Goal: Task Accomplishment & Management: Manage account settings

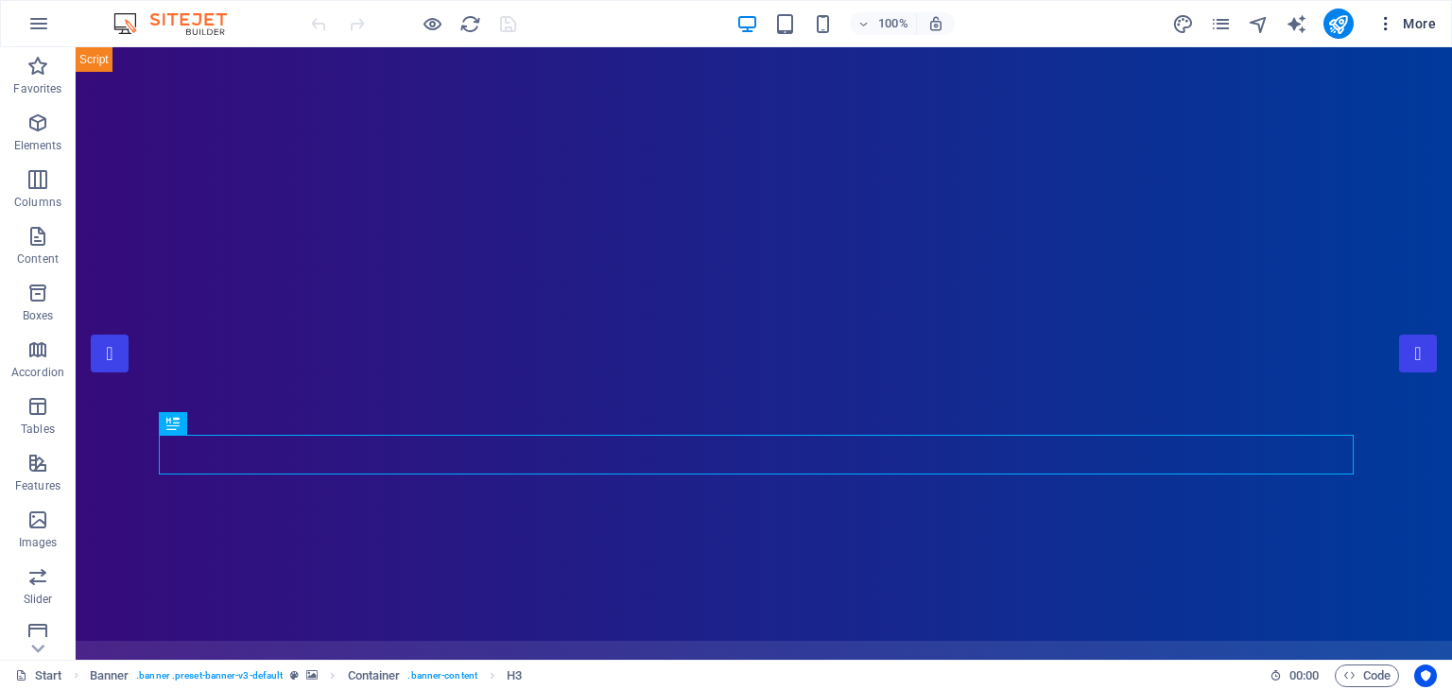
click at [1417, 18] on span "More" at bounding box center [1406, 23] width 60 height 19
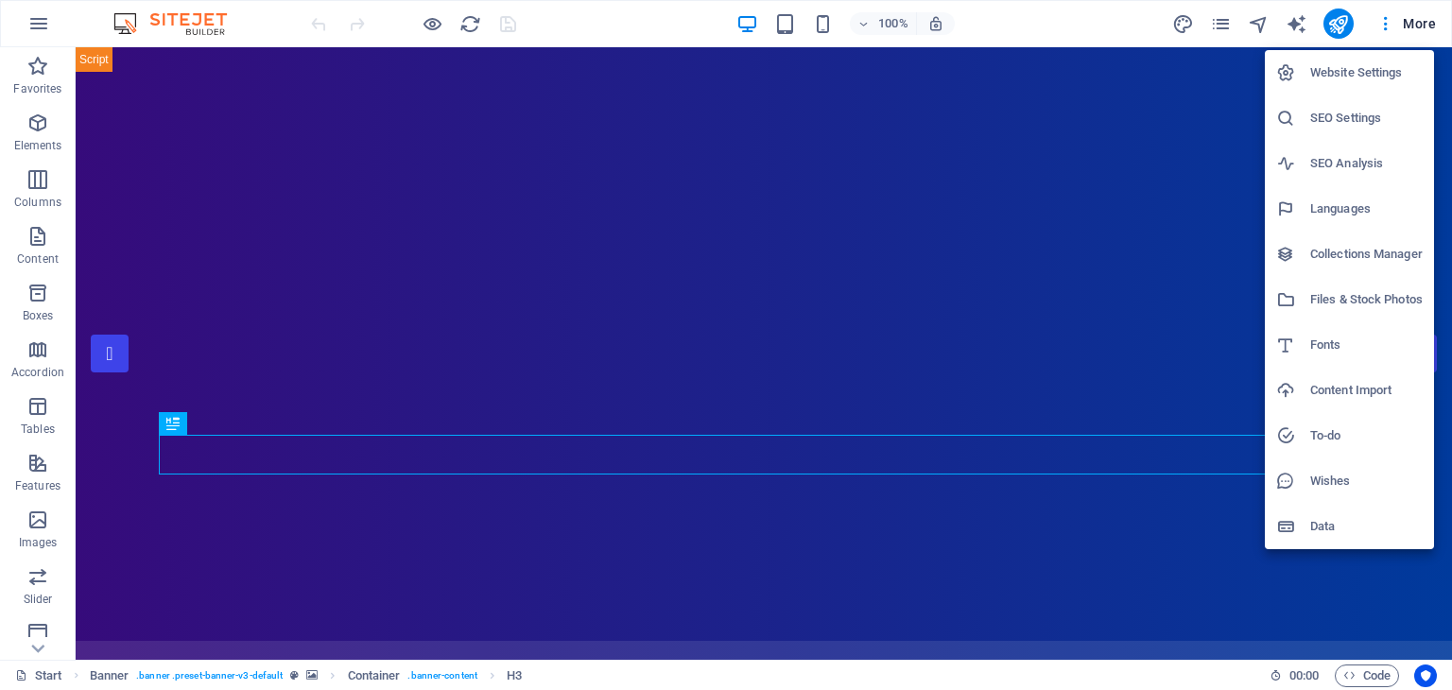
click at [39, 23] on div at bounding box center [726, 345] width 1452 height 690
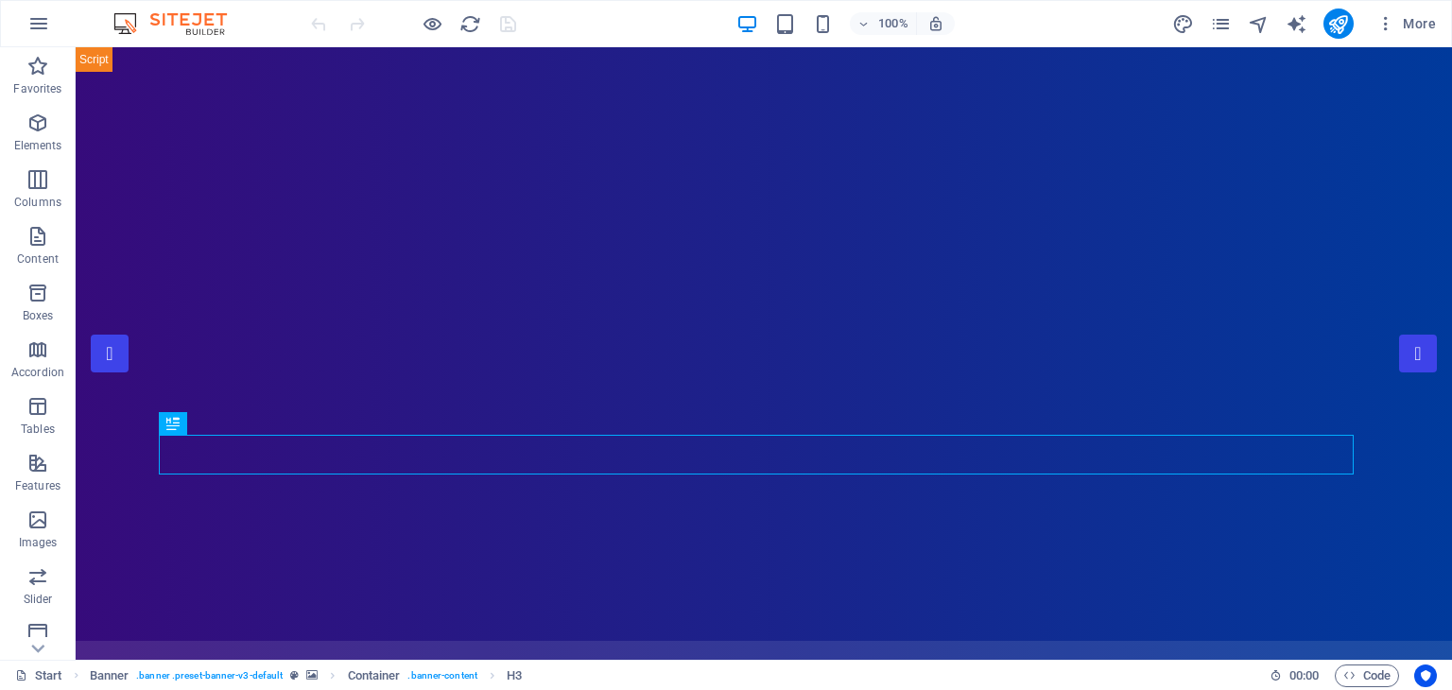
click at [39, 23] on icon "button" at bounding box center [38, 23] width 23 height 23
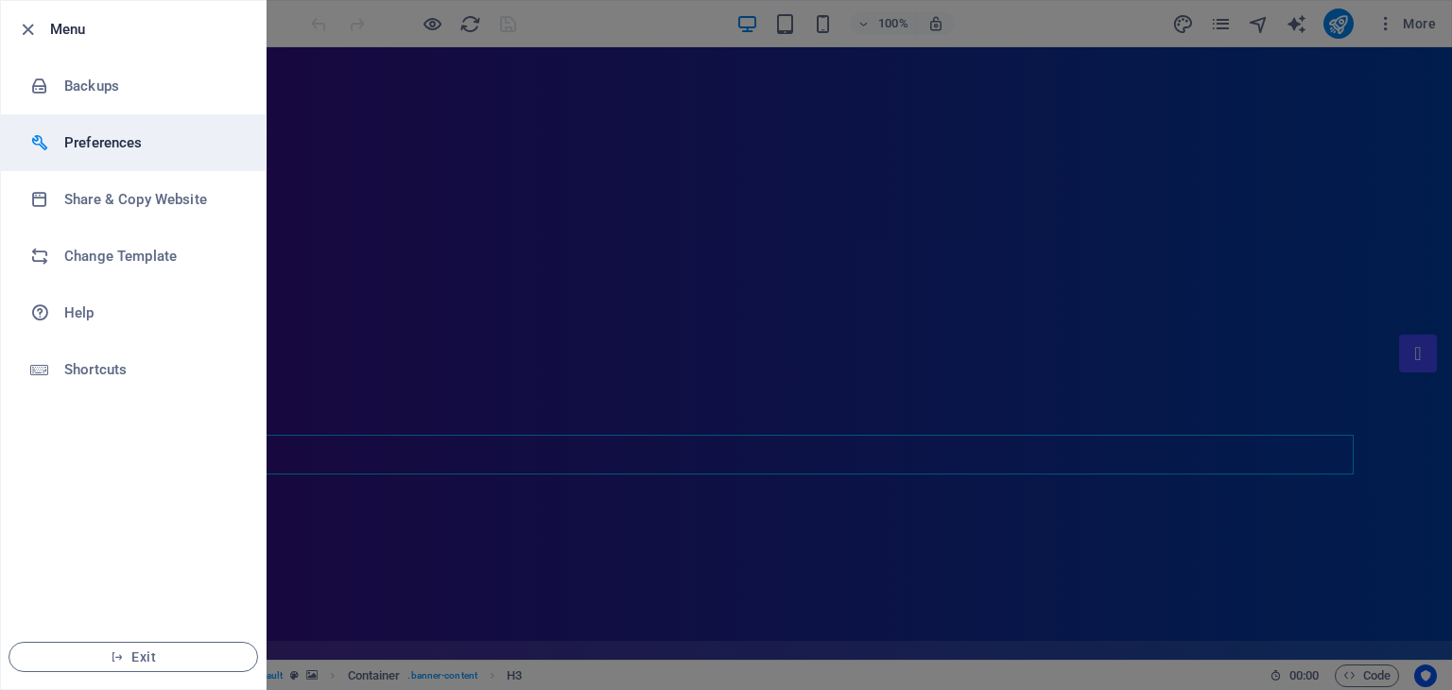
click at [111, 146] on h6 "Preferences" at bounding box center [151, 142] width 175 height 23
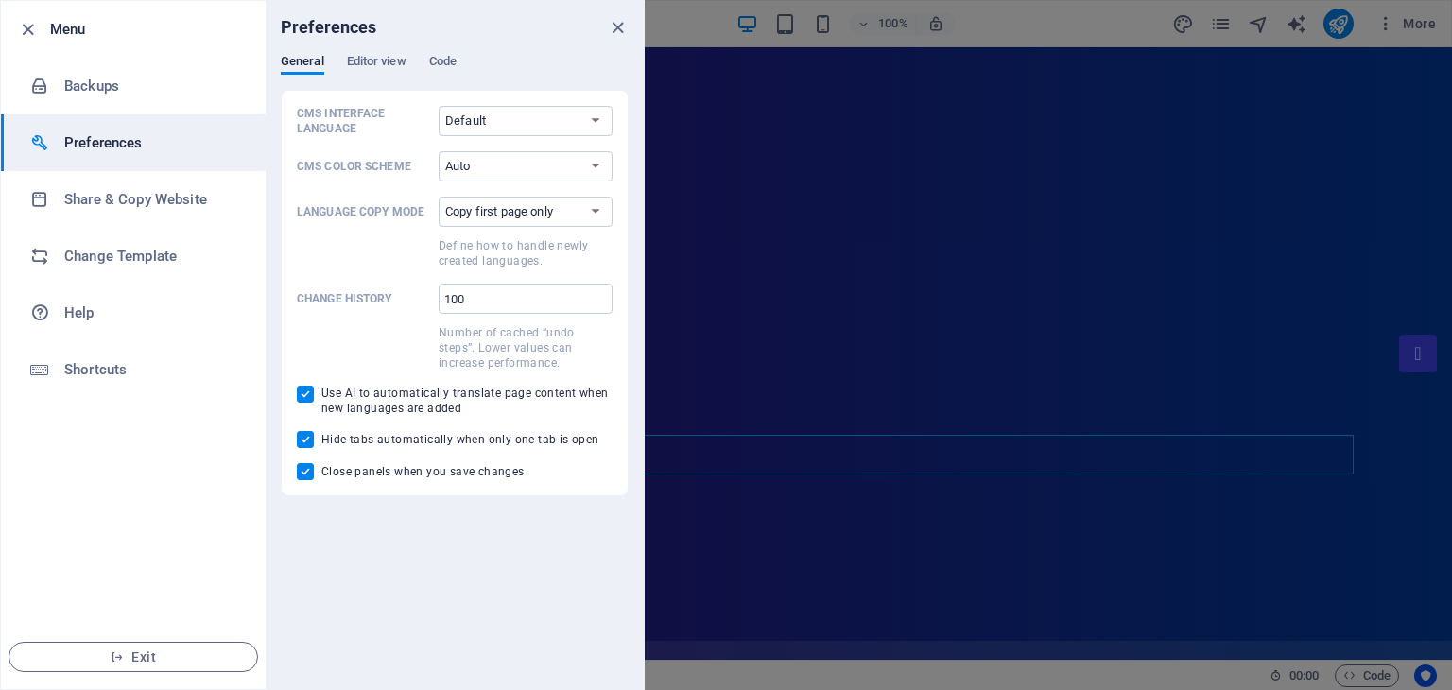
click at [689, 23] on div at bounding box center [726, 345] width 1452 height 690
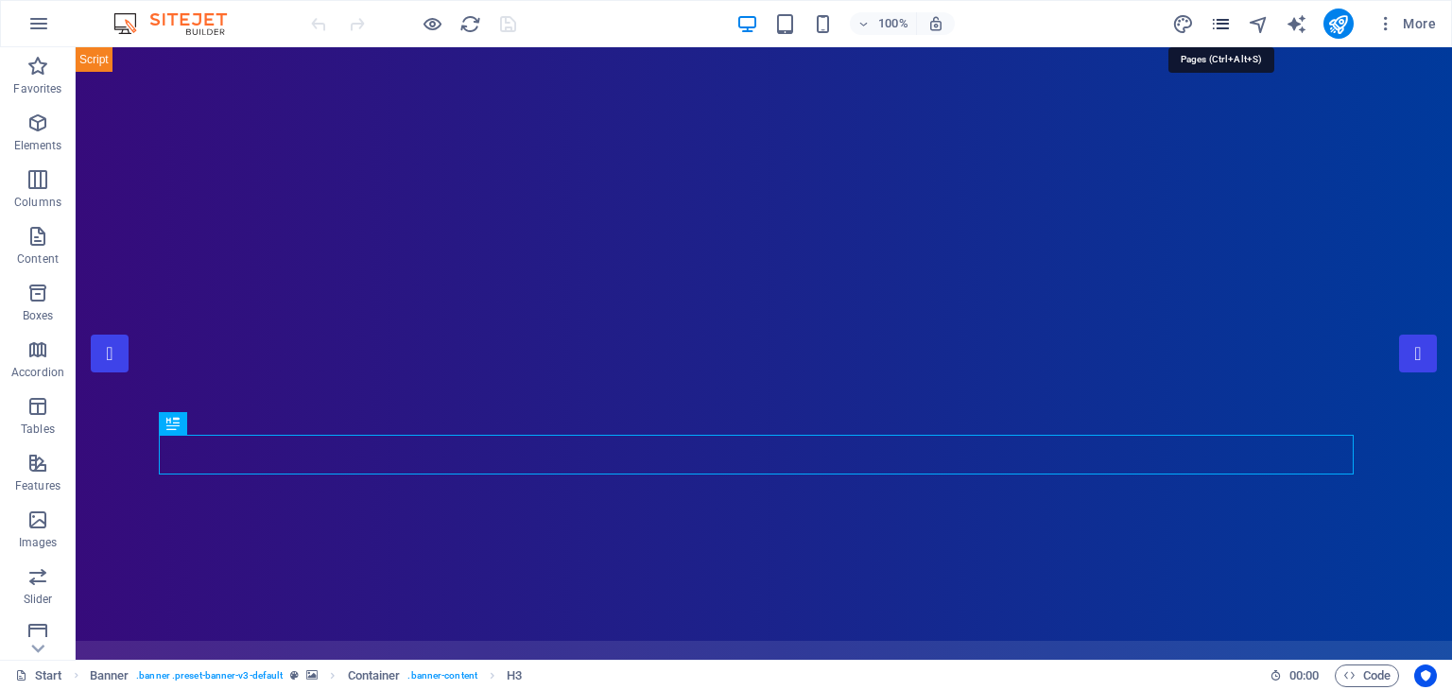
click at [1221, 23] on icon "pages" at bounding box center [1221, 24] width 22 height 22
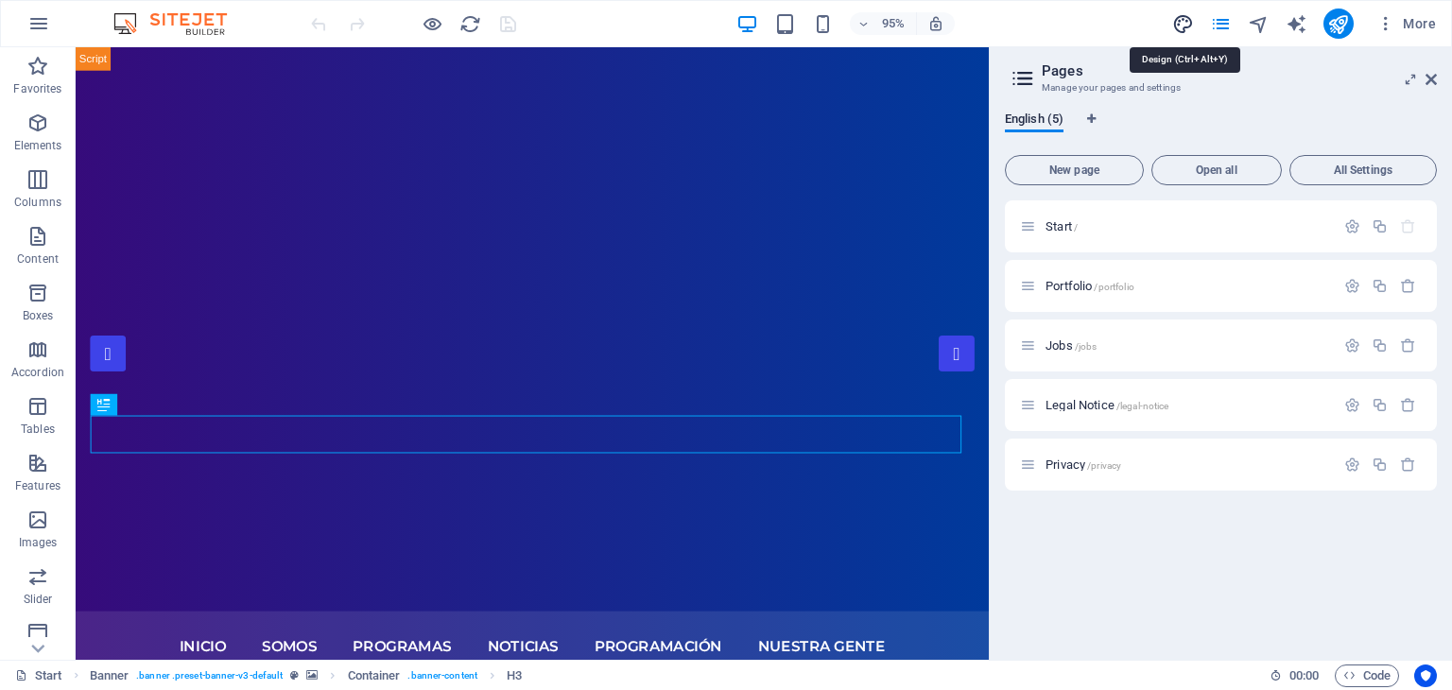
click at [1185, 16] on icon "design" at bounding box center [1183, 24] width 22 height 22
select select "px"
select select "300"
select select "px"
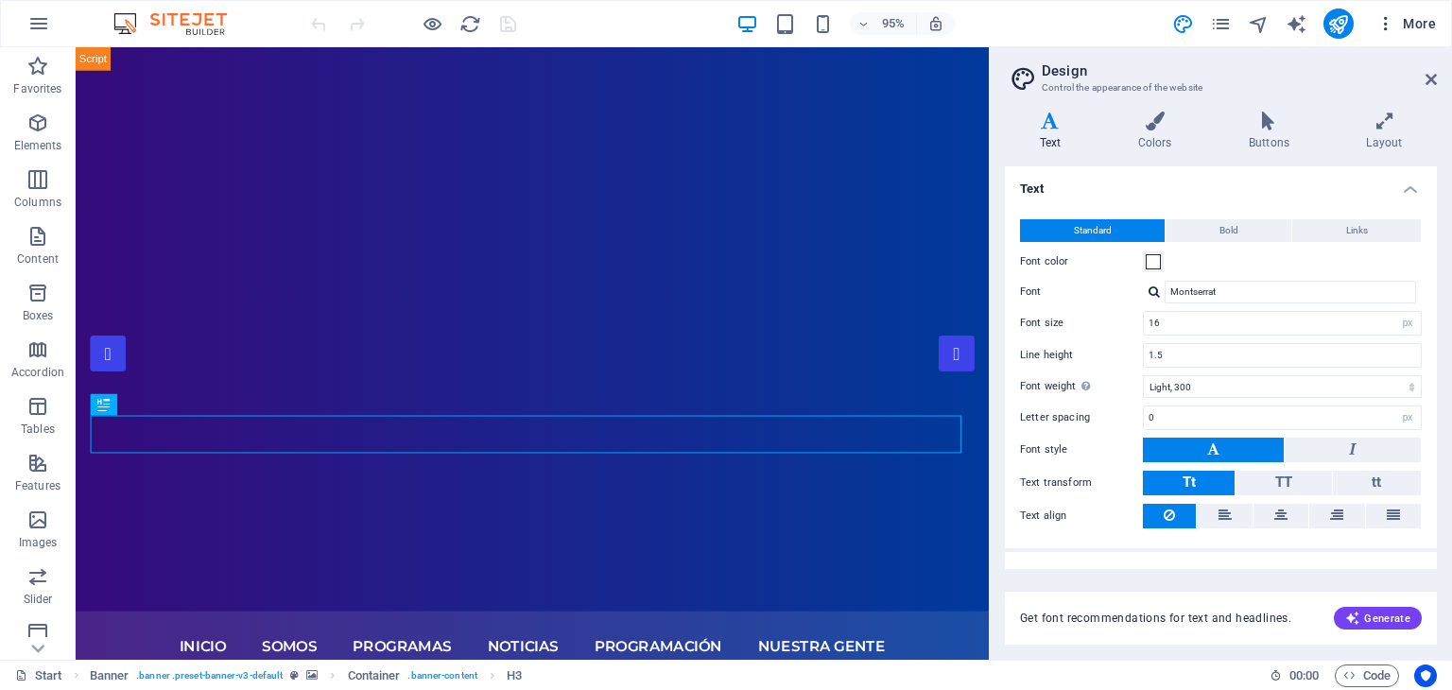
click at [1408, 21] on span "More" at bounding box center [1406, 23] width 60 height 19
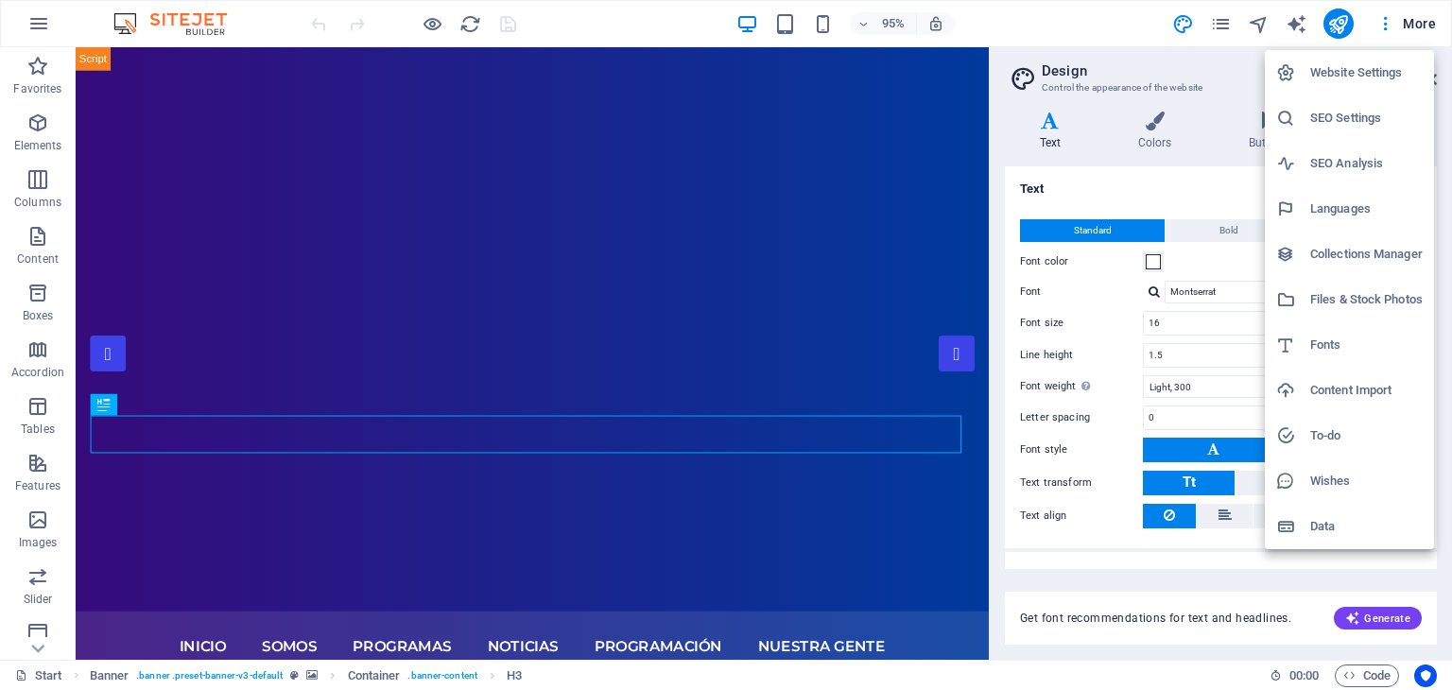
click at [1390, 66] on h6 "Website Settings" at bounding box center [1366, 72] width 112 height 23
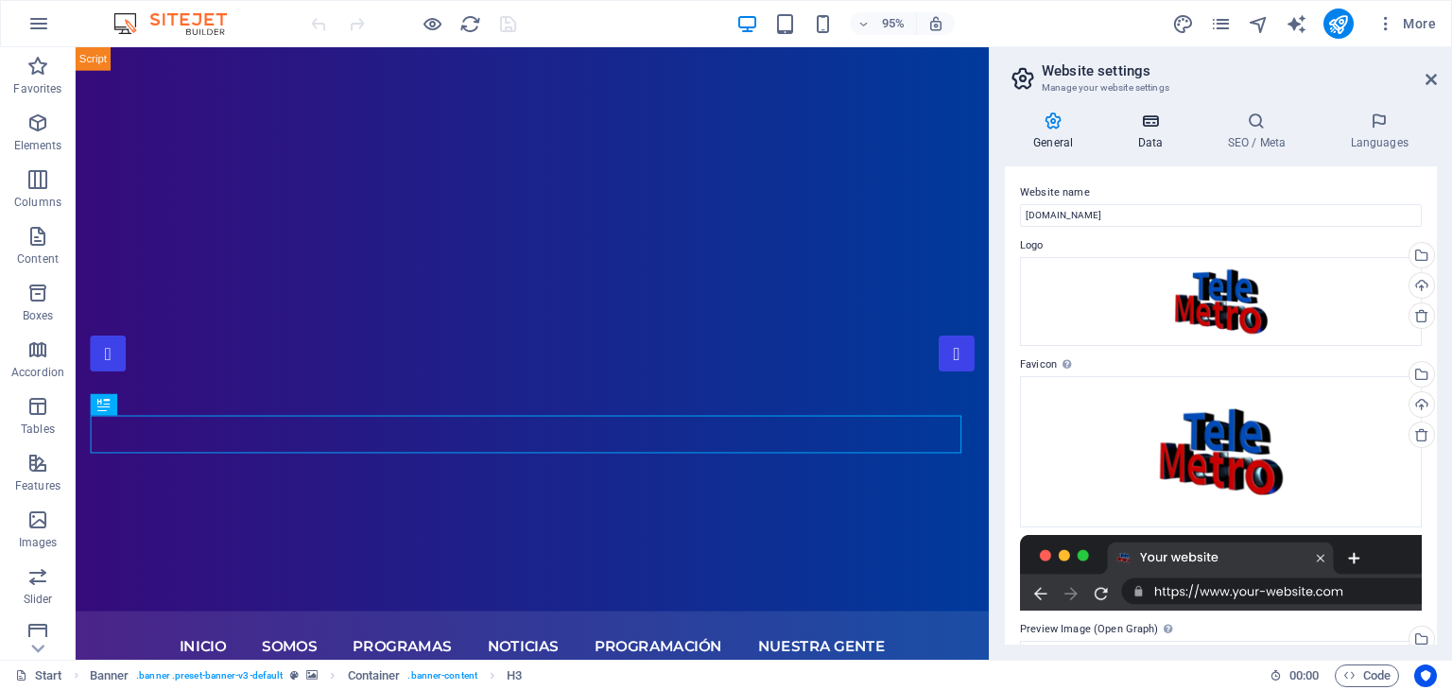
click at [1154, 129] on icon at bounding box center [1150, 121] width 82 height 19
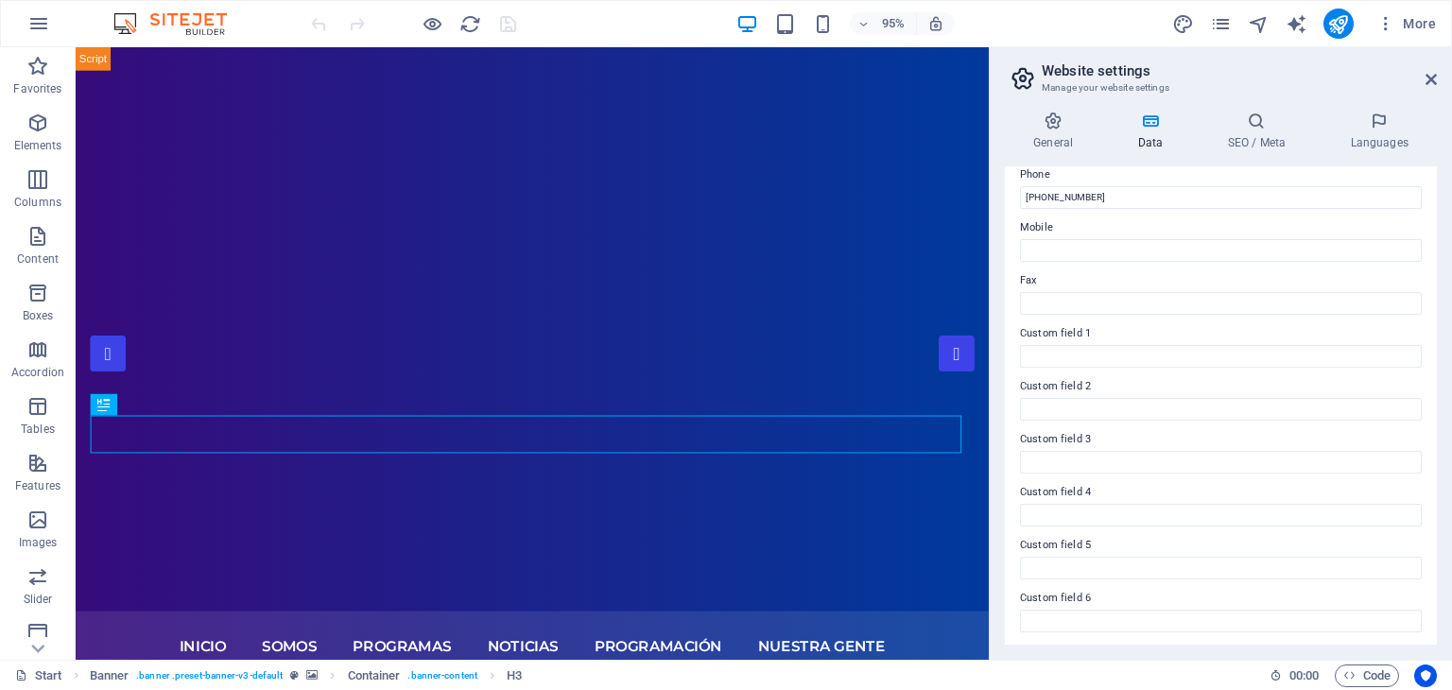
scroll to position [429, 0]
click at [1277, 137] on h4 "SEO / Meta" at bounding box center [1259, 132] width 123 height 40
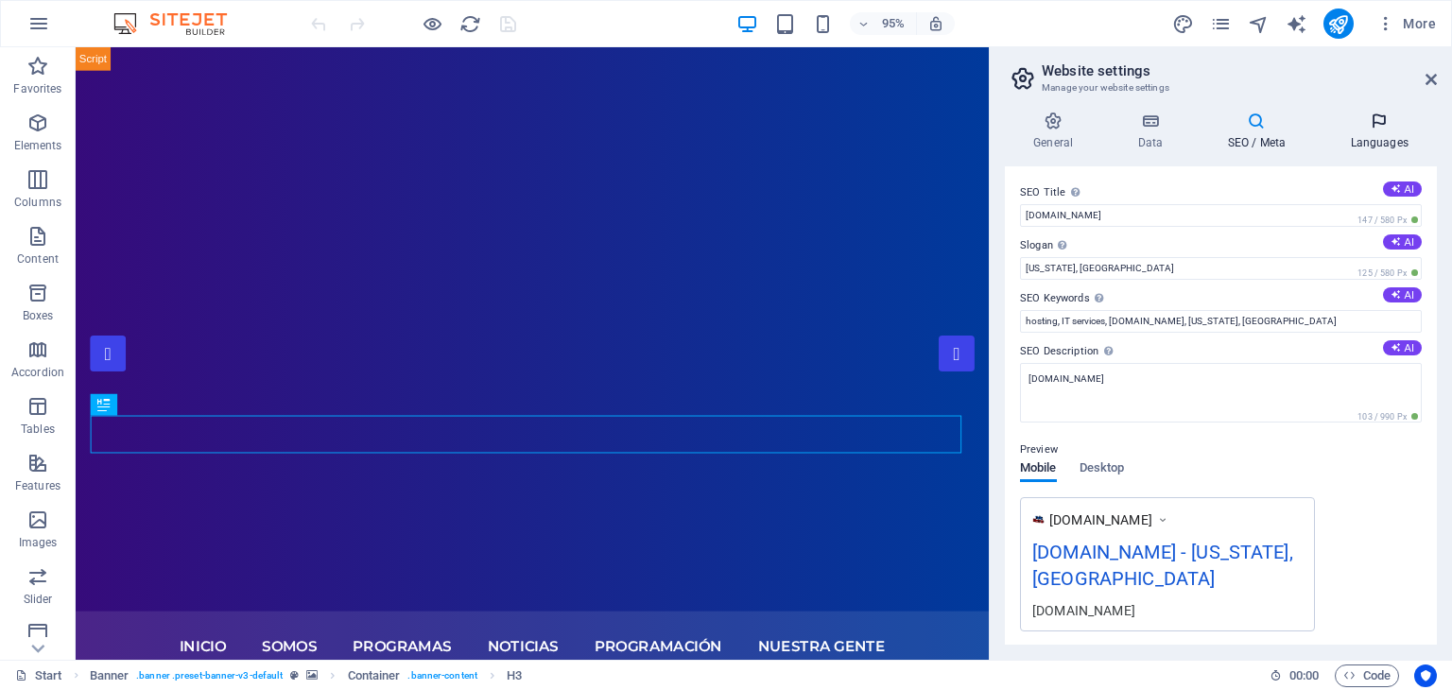
click at [1379, 137] on h4 "Languages" at bounding box center [1378, 132] width 115 height 40
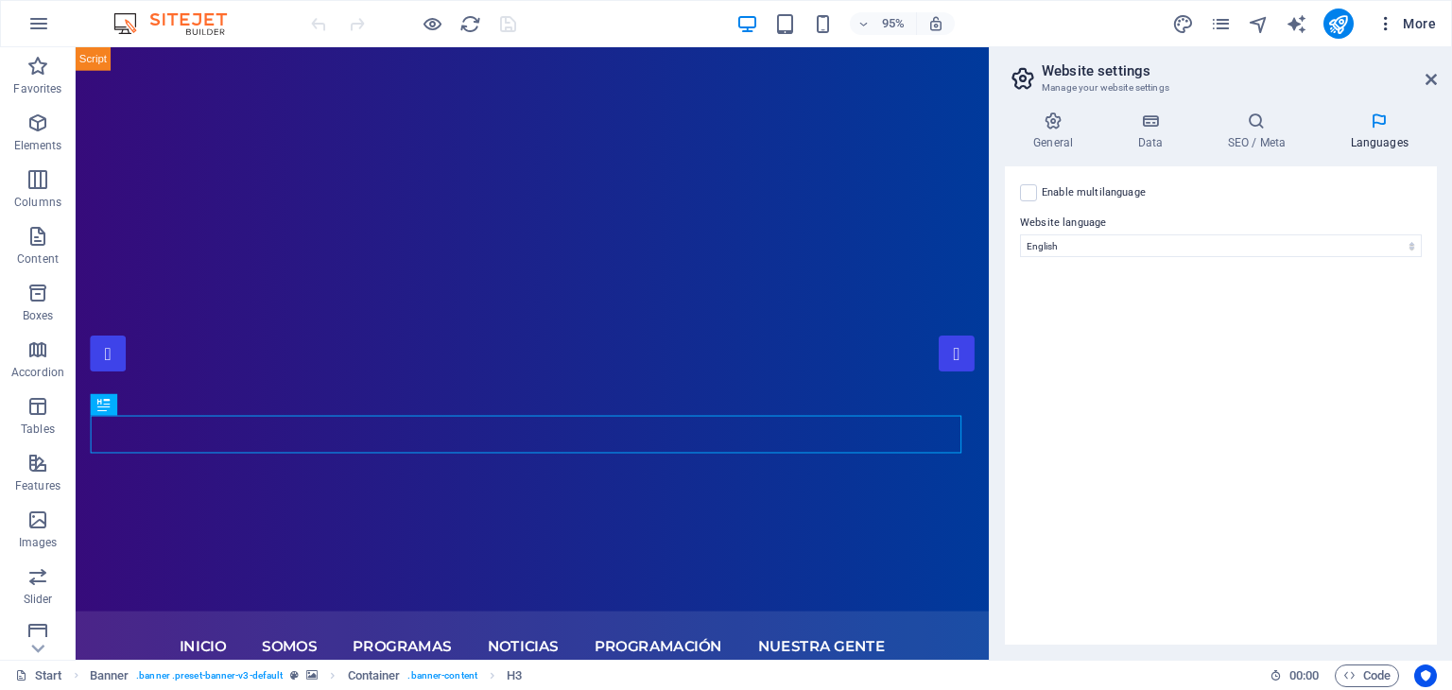
click at [1386, 17] on icon "button" at bounding box center [1385, 23] width 19 height 19
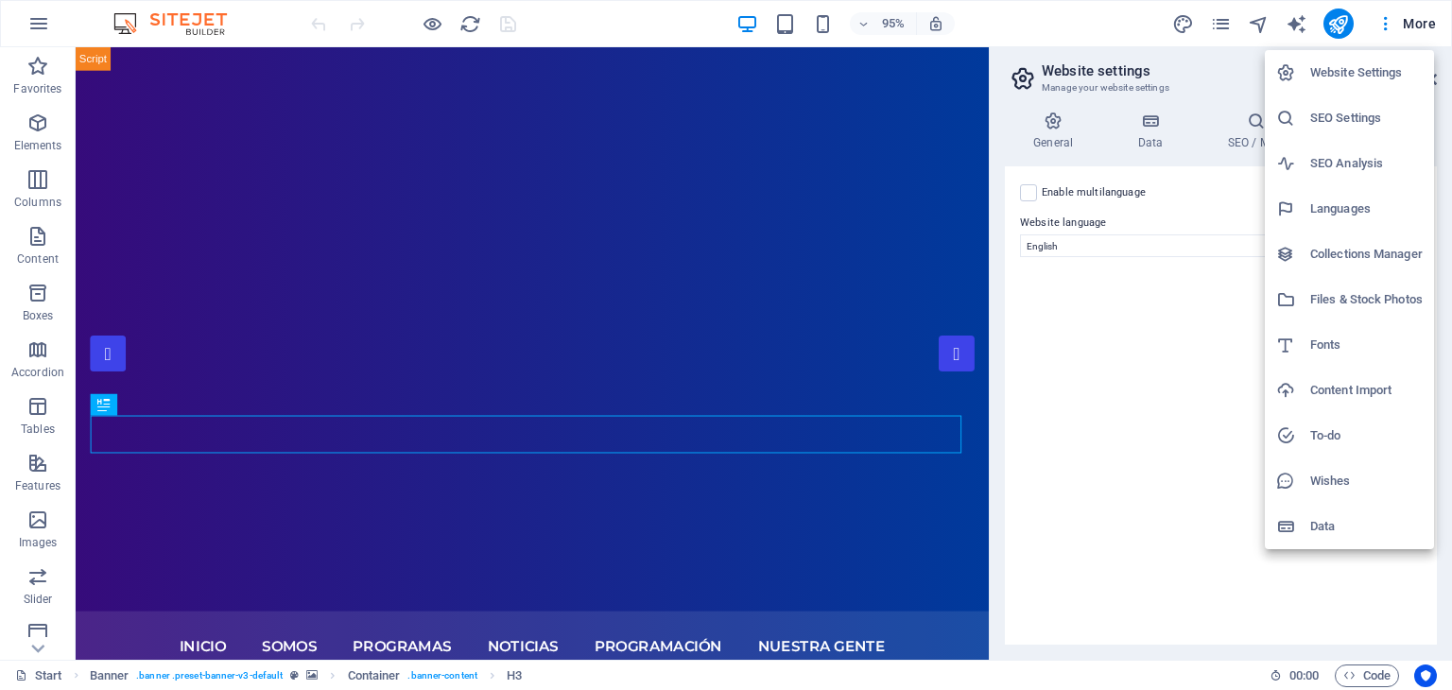
click at [1361, 121] on h6 "SEO Settings" at bounding box center [1366, 118] width 112 height 23
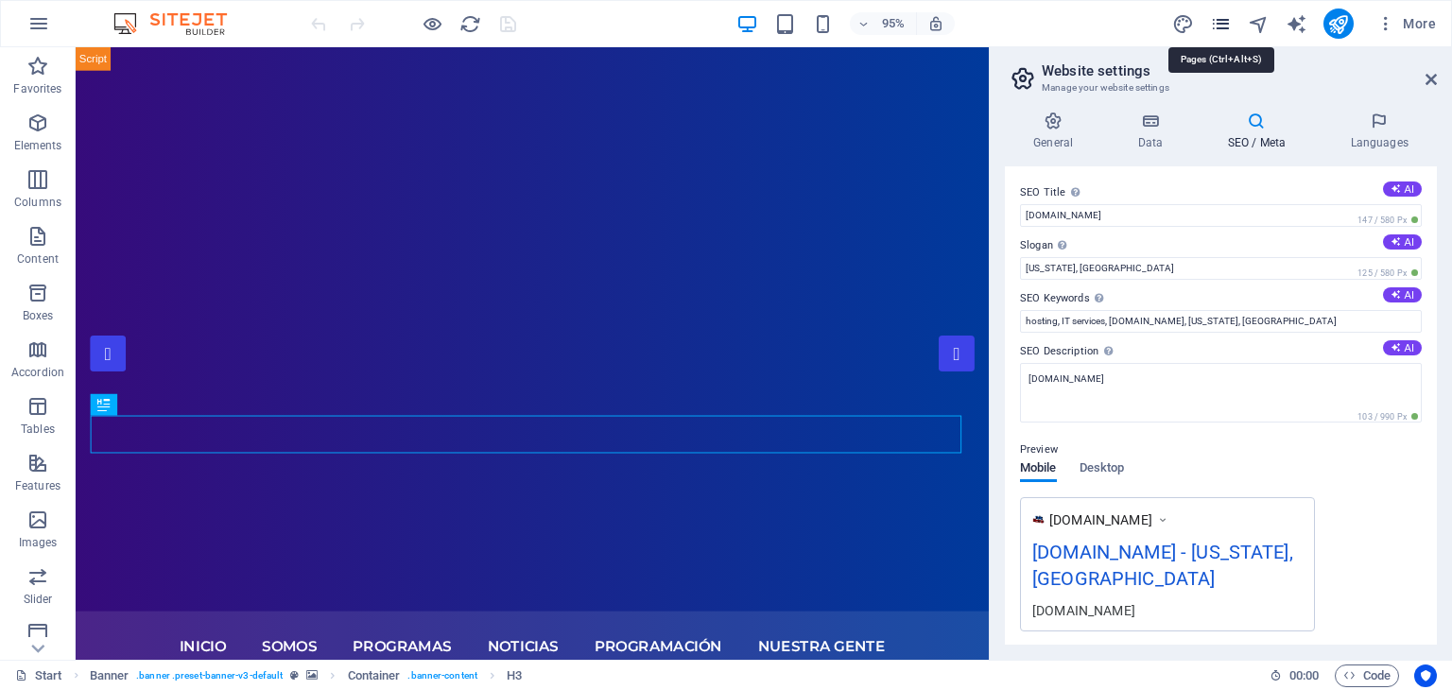
click at [1226, 23] on icon "pages" at bounding box center [1221, 24] width 22 height 22
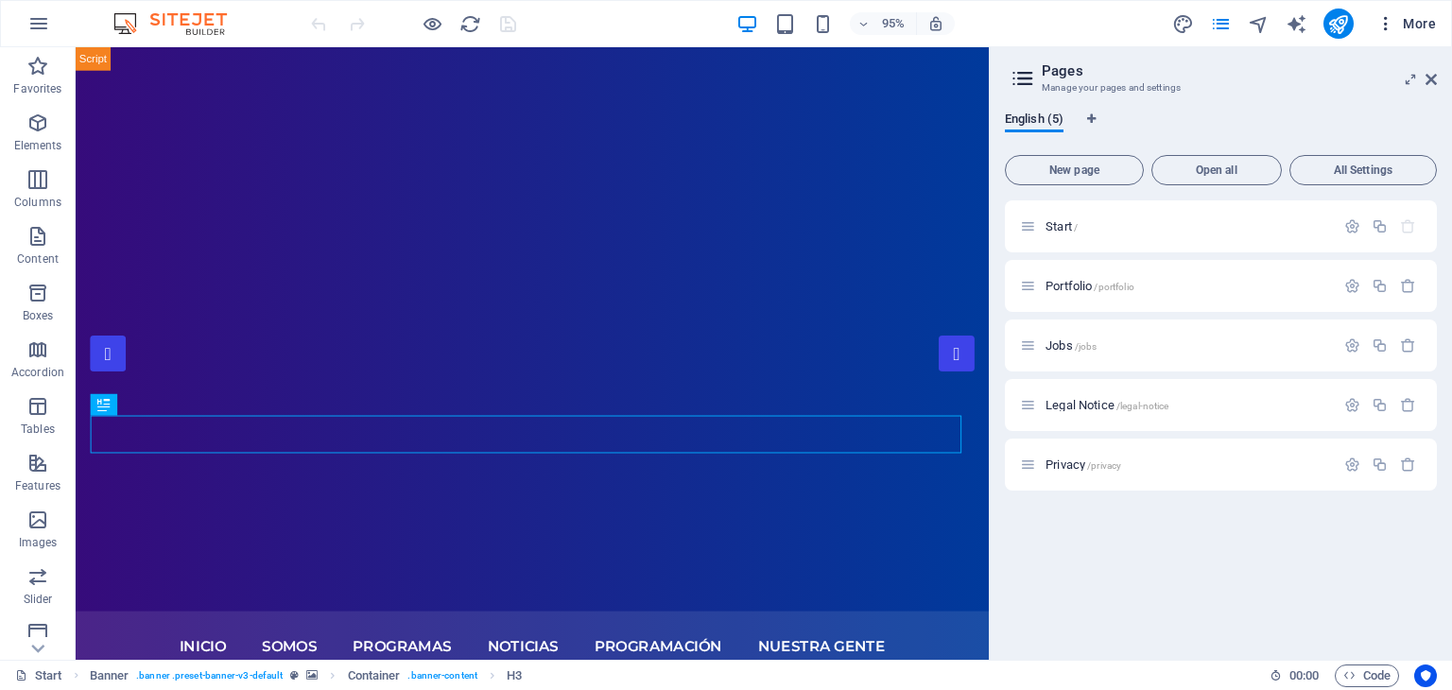
click at [1419, 25] on span "More" at bounding box center [1406, 23] width 60 height 19
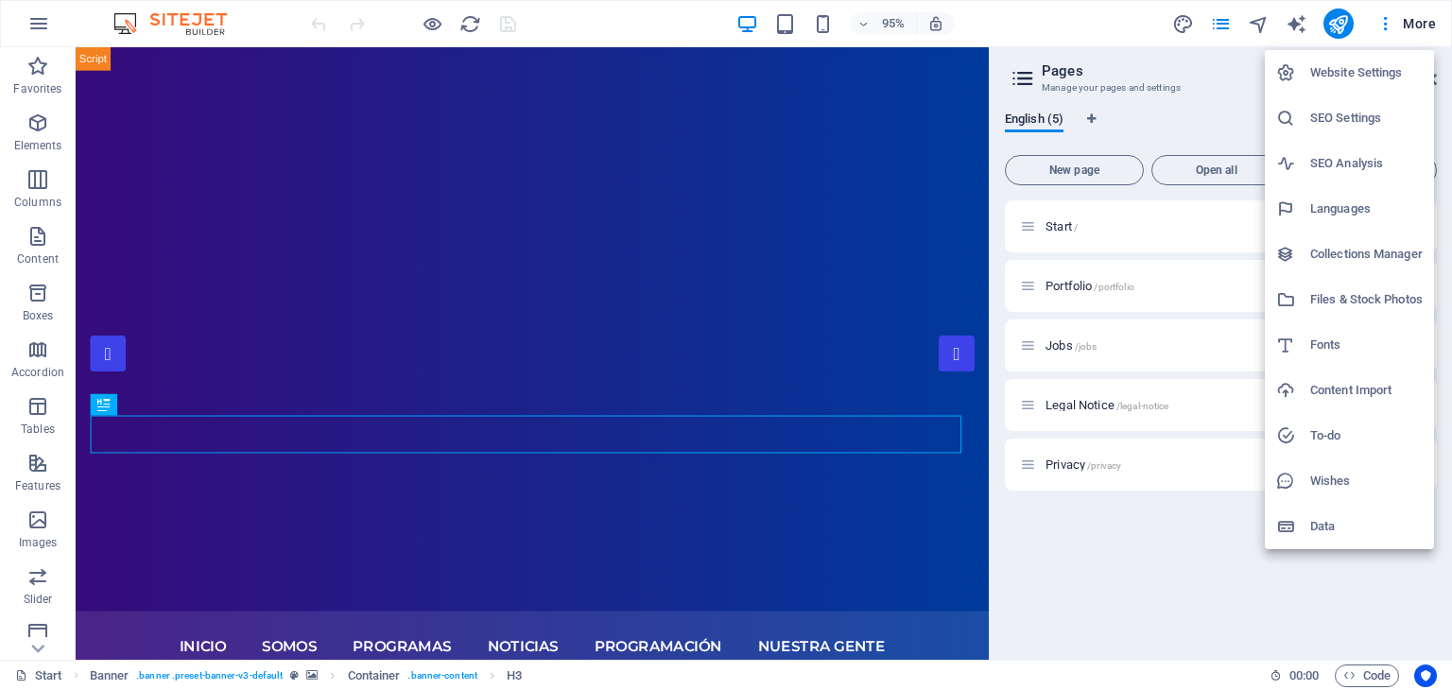
click at [1359, 532] on h6 "Data" at bounding box center [1366, 526] width 112 height 23
